Goal: Find specific page/section: Find specific page/section

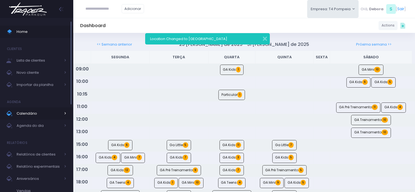
click at [40, 116] on span "Calendário" at bounding box center [39, 113] width 44 height 7
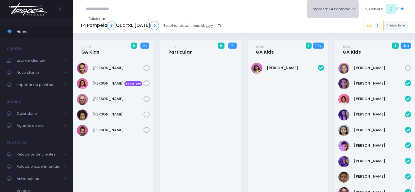
click at [348, 13] on button "Empresa: T4 Pompeia" at bounding box center [333, 9] width 52 height 18
click at [338, 10] on button "Empresa: T4 Pompeia" at bounding box center [333, 9] width 52 height 18
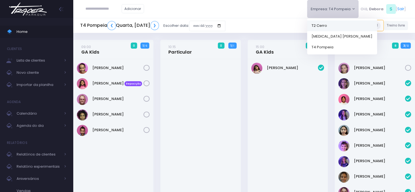
click at [327, 29] on link "T2 Cerro" at bounding box center [342, 25] width 70 height 11
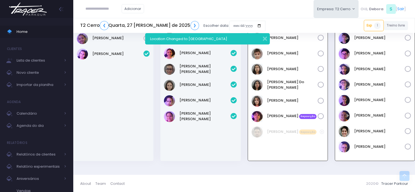
scroll to position [614, 0]
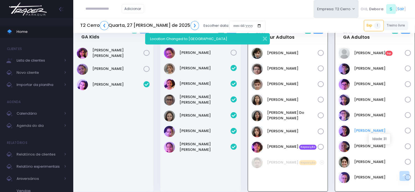
click at [370, 131] on link "Juliana Santana" at bounding box center [379, 131] width 51 height 6
click at [96, 9] on input "text" at bounding box center [104, 9] width 36 height 11
paste input "**********"
type input "**********"
click input "submit" at bounding box center [0, 0] width 0 height 0
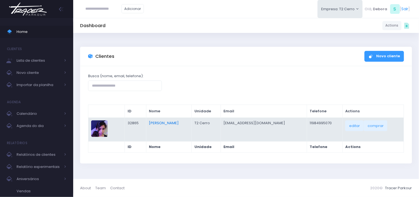
click at [161, 122] on link "Antonia Marinho" at bounding box center [164, 122] width 30 height 5
